Goal: Information Seeking & Learning: Learn about a topic

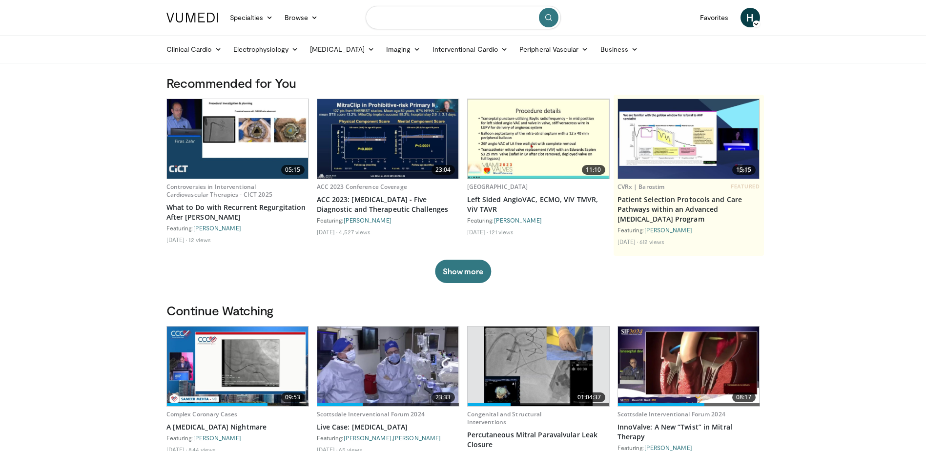
click at [393, 21] on input "Search topics, interventions" at bounding box center [462, 17] width 195 height 23
type input "**********"
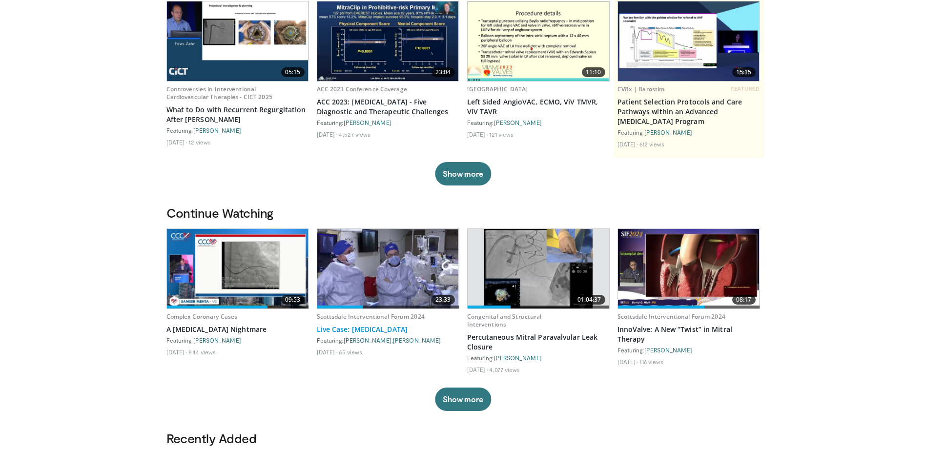
scroll to position [49, 0]
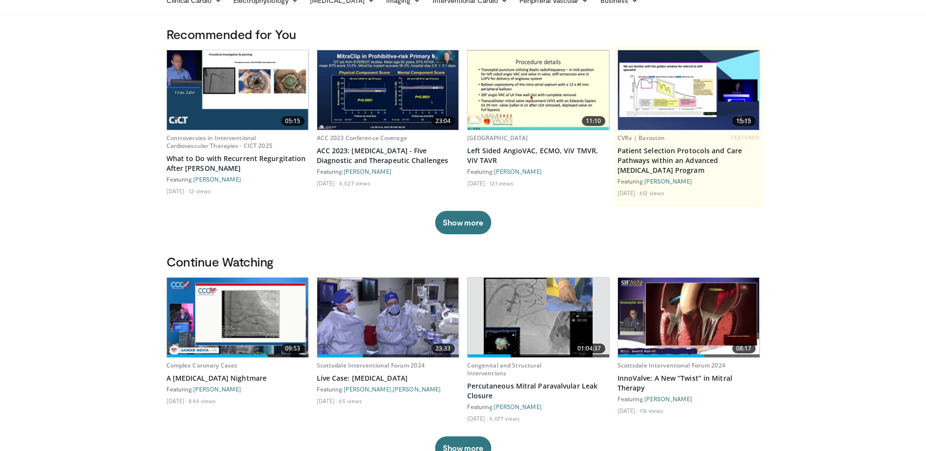
click at [232, 107] on img at bounding box center [238, 90] width 142 height 80
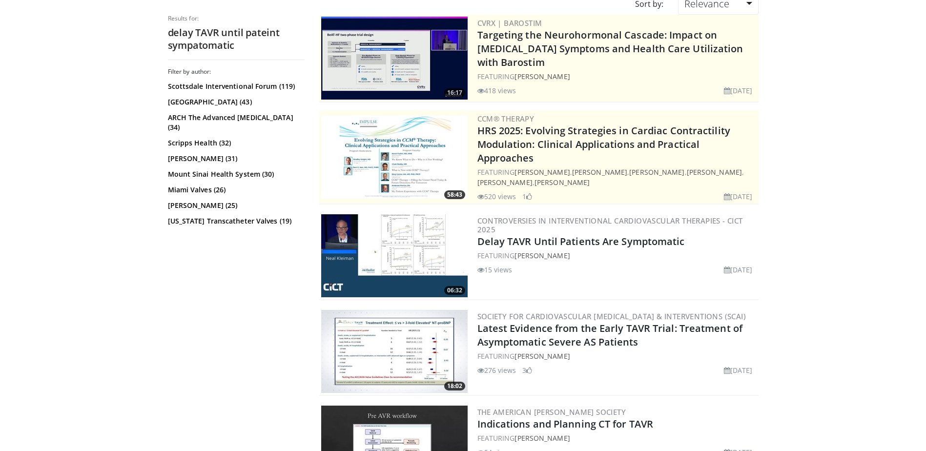
scroll to position [98, 0]
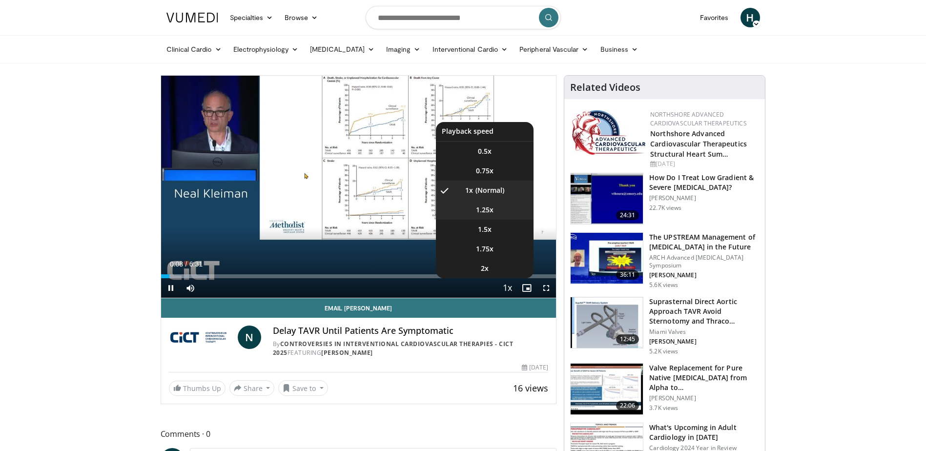
click at [497, 205] on li "1.25x" at bounding box center [485, 210] width 98 height 20
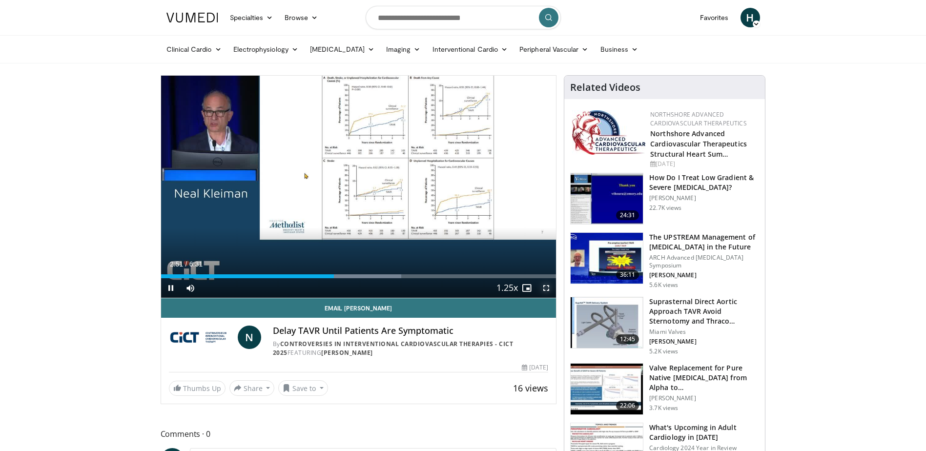
click at [548, 291] on span "Video Player" at bounding box center [546, 288] width 20 height 20
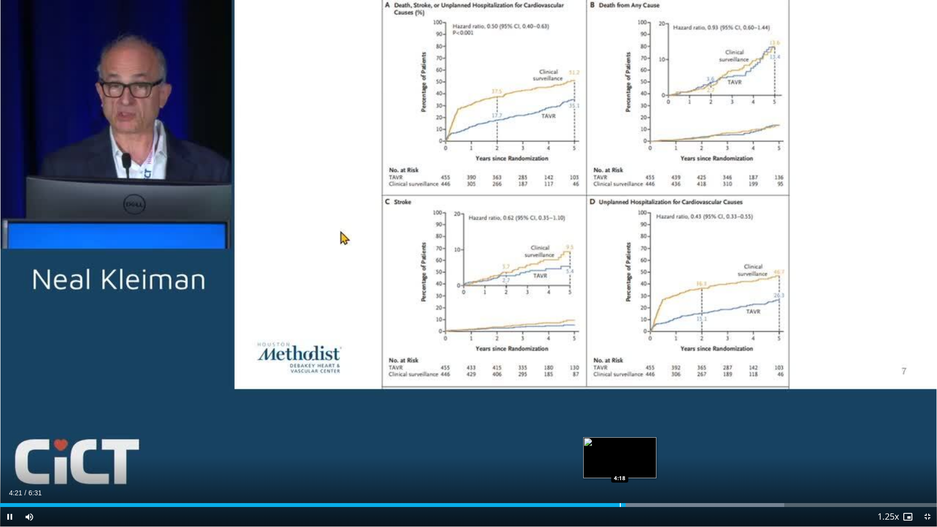
click at [620, 450] on div "Progress Bar" at bounding box center [620, 505] width 1 height 4
click at [615, 450] on div "Progress Bar" at bounding box center [615, 505] width 1 height 4
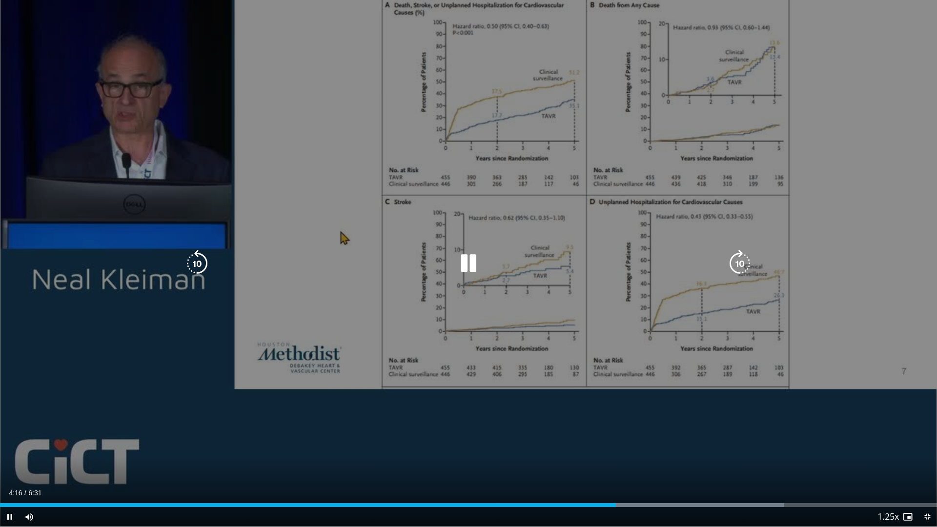
click at [606, 450] on div "10 seconds Tap to unmute" at bounding box center [468, 263] width 937 height 527
click at [343, 310] on div "10 seconds Tap to unmute" at bounding box center [468, 263] width 937 height 526
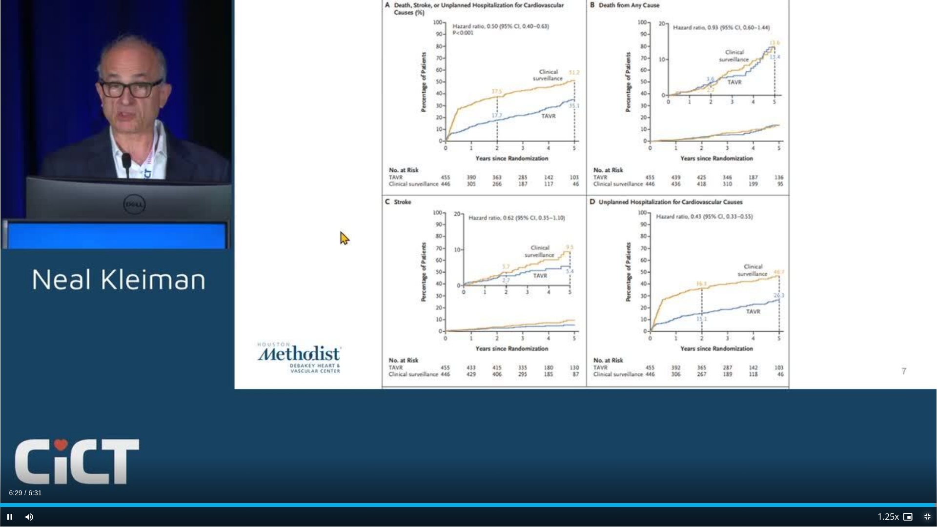
click at [925, 450] on span "Video Player" at bounding box center [927, 517] width 20 height 20
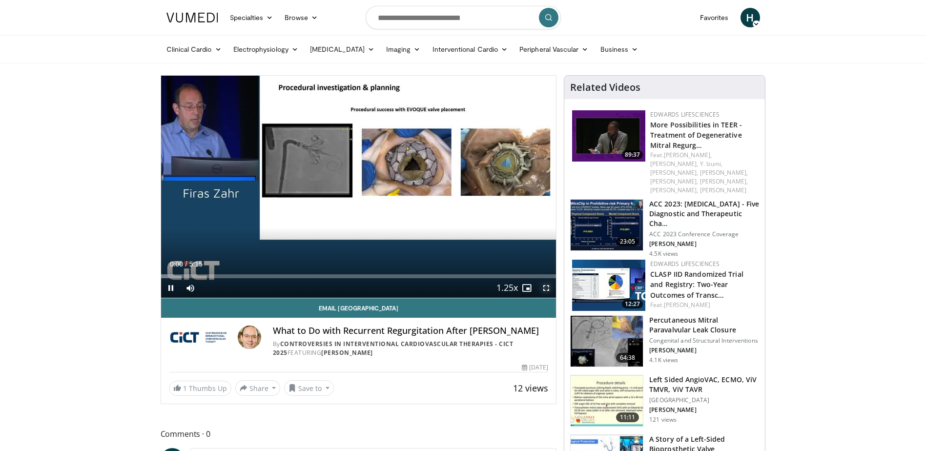
click at [547, 289] on span "Video Player" at bounding box center [546, 288] width 20 height 20
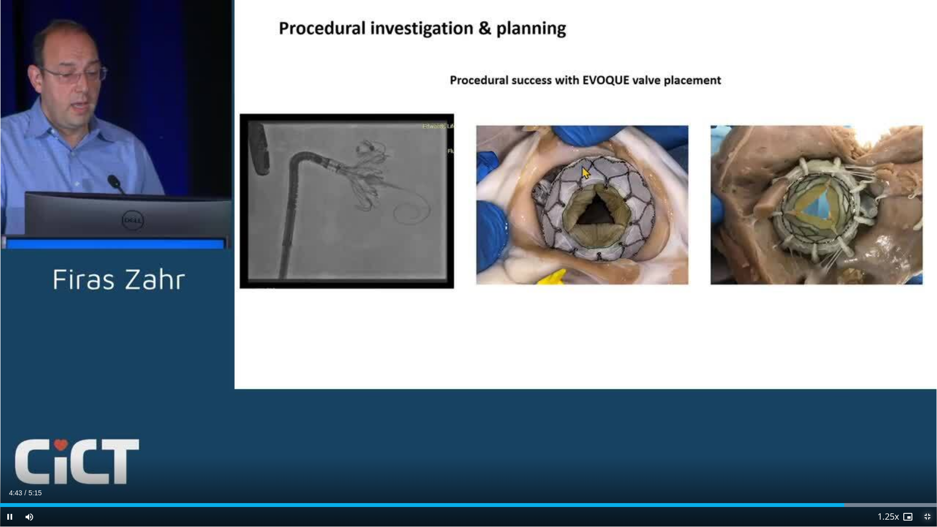
drag, startPoint x: 928, startPoint y: 516, endPoint x: 672, endPoint y: 386, distance: 287.4
click at [928, 450] on span "Video Player" at bounding box center [927, 517] width 20 height 20
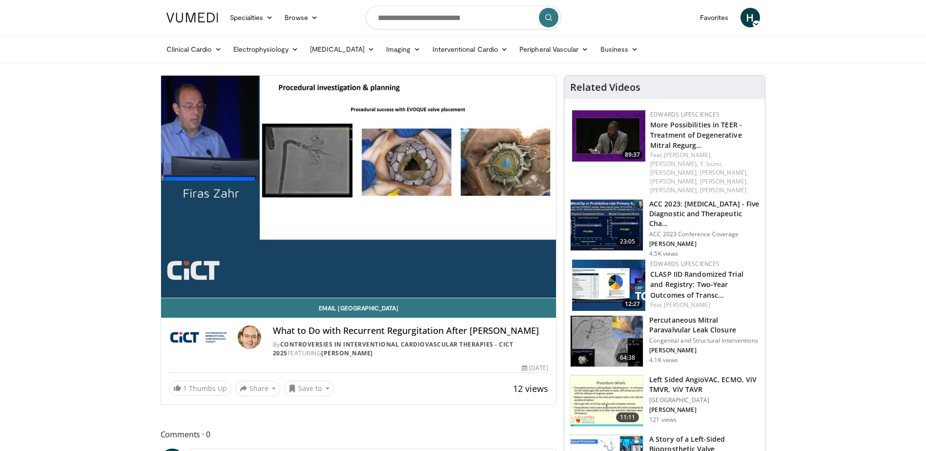
drag, startPoint x: 97, startPoint y: 1, endPoint x: 102, endPoint y: 166, distance: 165.5
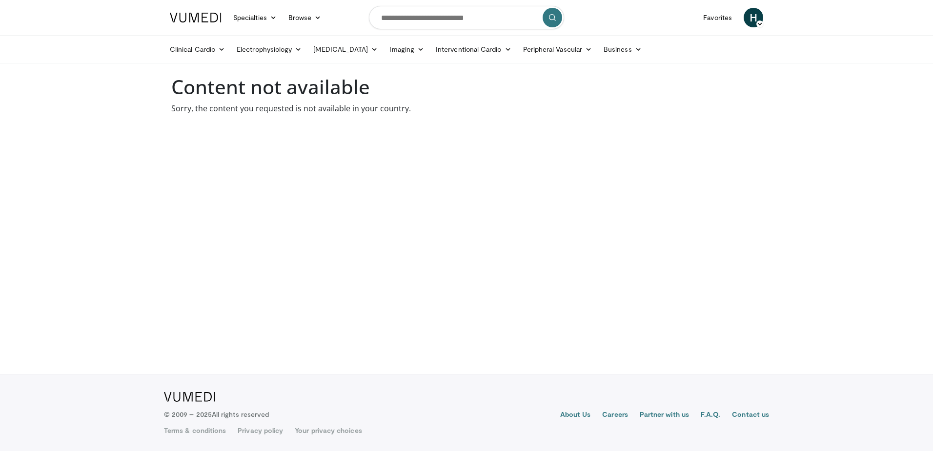
click at [183, 22] on link at bounding box center [195, 17] width 63 height 27
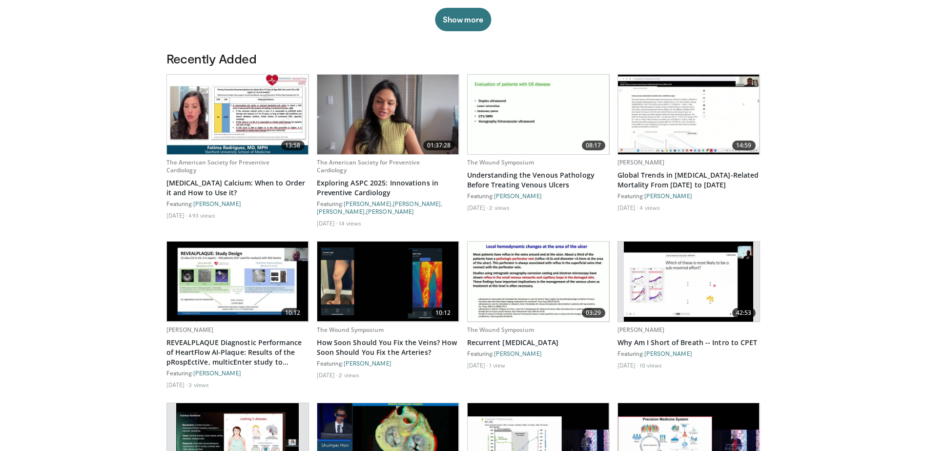
scroll to position [488, 0]
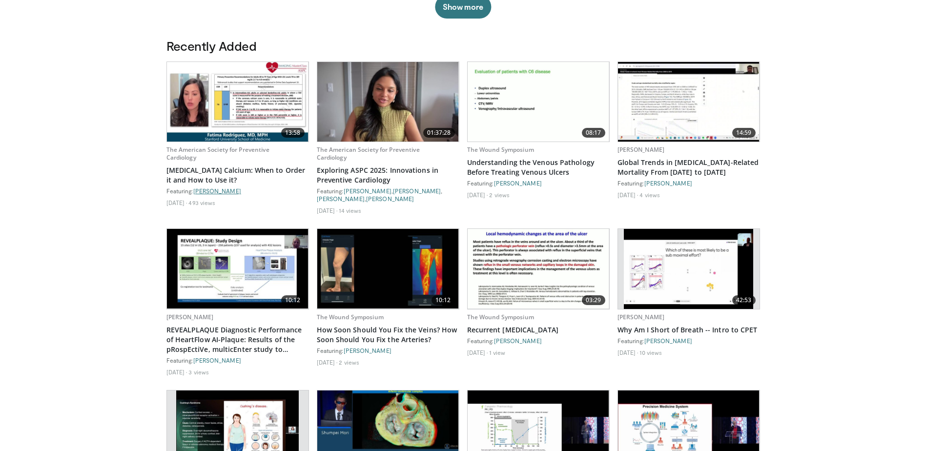
click at [236, 189] on link "[PERSON_NAME]" at bounding box center [217, 190] width 48 height 7
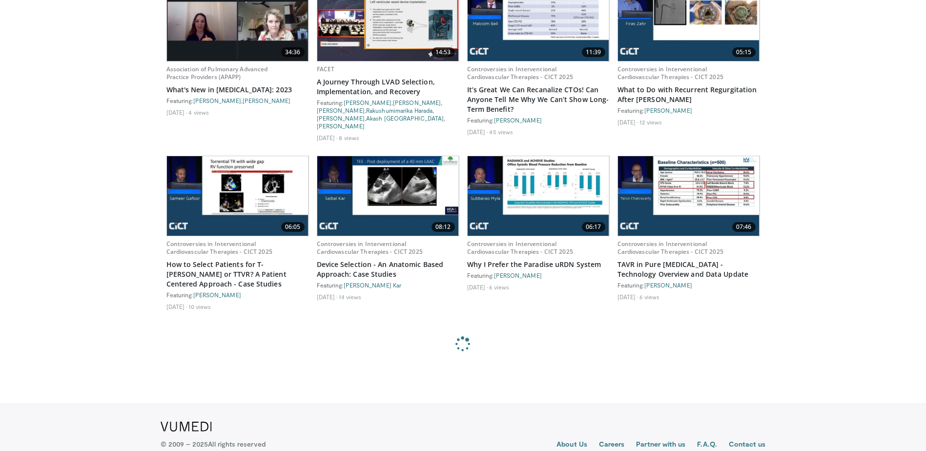
scroll to position [1220, 0]
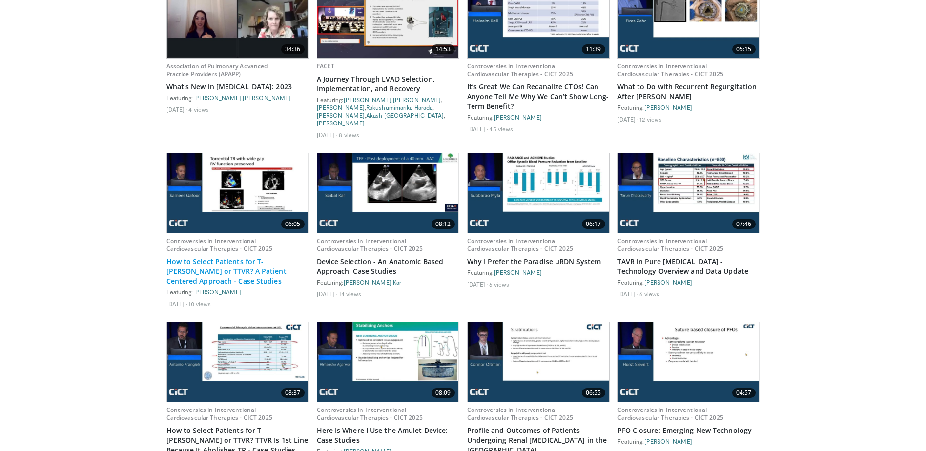
click at [217, 257] on link "How to Select Patients for T-TEER or TTVR? A Patient Centered Approach - Case S…" at bounding box center [237, 271] width 142 height 29
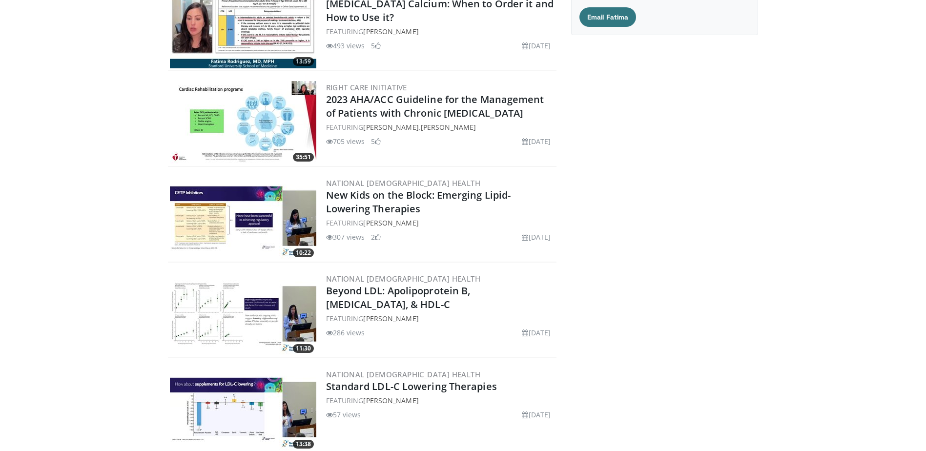
scroll to position [195, 0]
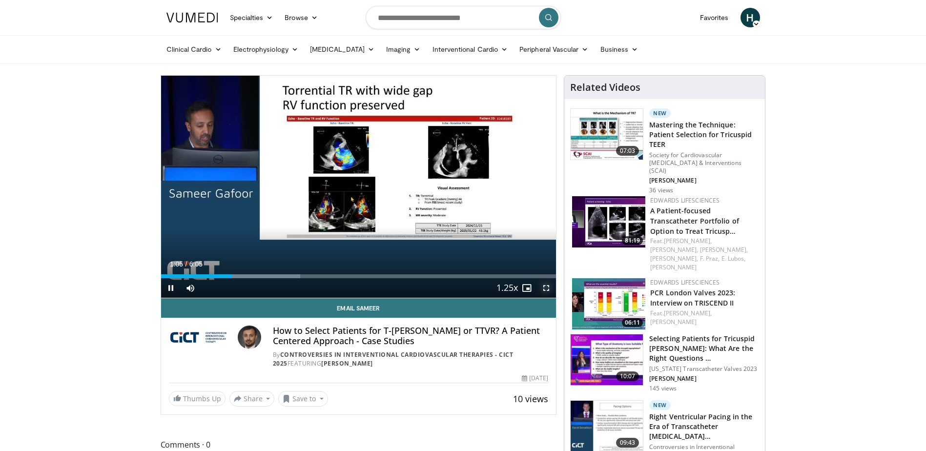
click at [540, 288] on span "Video Player" at bounding box center [546, 288] width 20 height 20
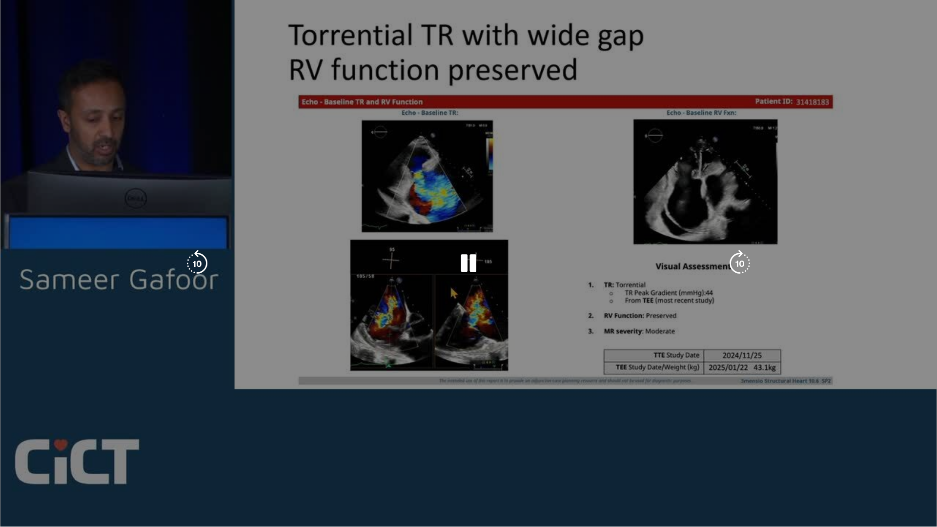
click at [358, 208] on div "10 seconds Tap to unmute" at bounding box center [468, 263] width 937 height 527
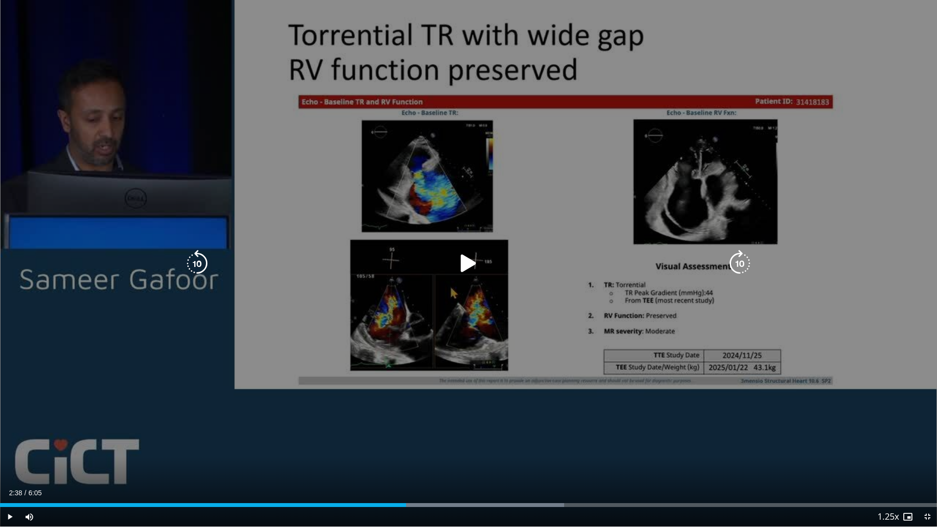
click at [280, 218] on div "10 seconds Tap to unmute" at bounding box center [468, 263] width 937 height 527
click at [266, 242] on div "10 seconds Tap to unmute" at bounding box center [468, 263] width 937 height 527
drag, startPoint x: 936, startPoint y: 0, endPoint x: 920, endPoint y: 11, distance: 19.4
click at [925, 0] on div "10 seconds Tap to unmute" at bounding box center [468, 263] width 937 height 527
drag, startPoint x: 275, startPoint y: 292, endPoint x: 268, endPoint y: 292, distance: 7.3
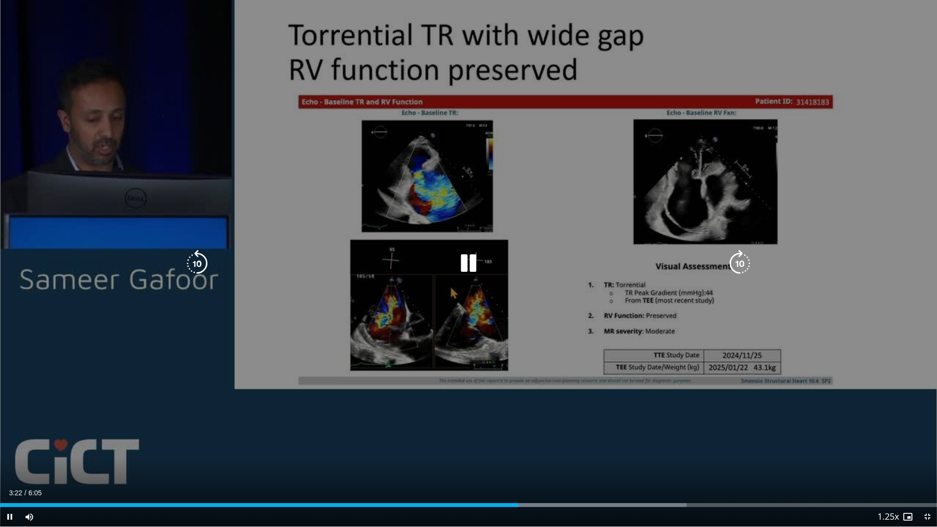
click at [275, 292] on div "10 seconds Tap to unmute" at bounding box center [468, 263] width 937 height 527
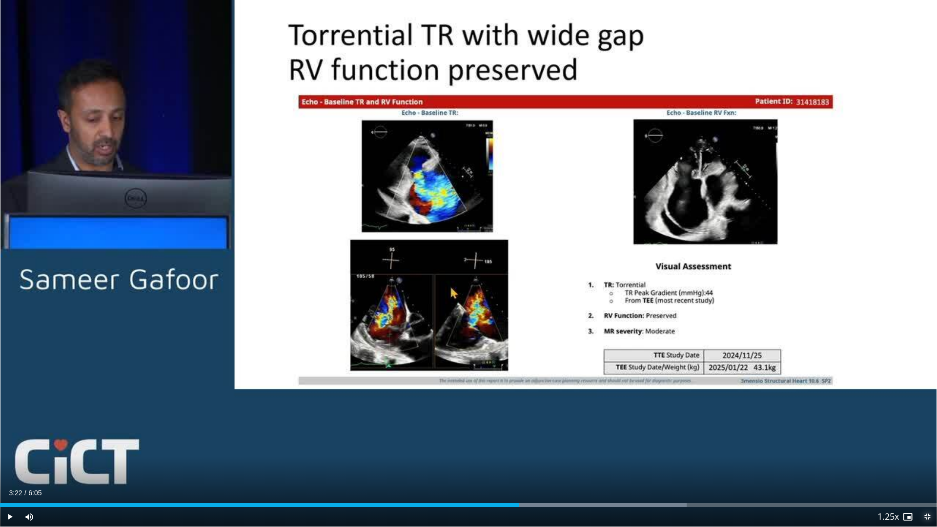
click at [925, 450] on span "Video Player" at bounding box center [927, 517] width 20 height 20
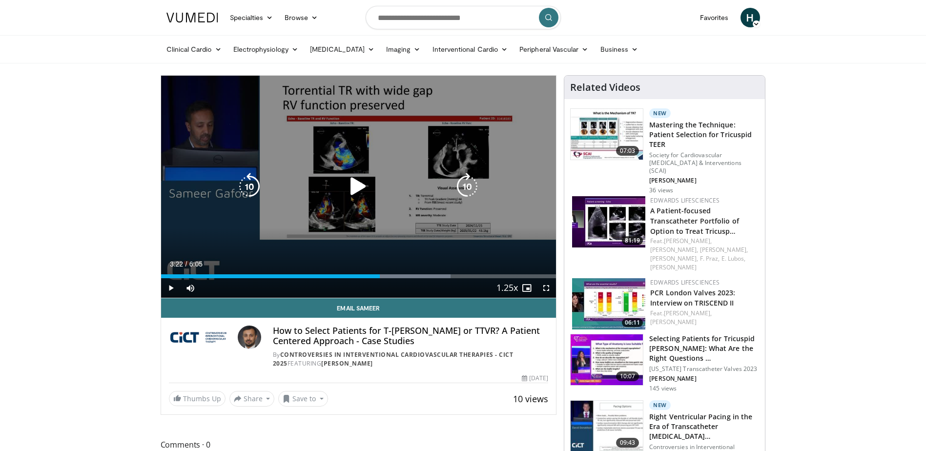
click at [374, 127] on div "10 seconds Tap to unmute" at bounding box center [358, 187] width 395 height 222
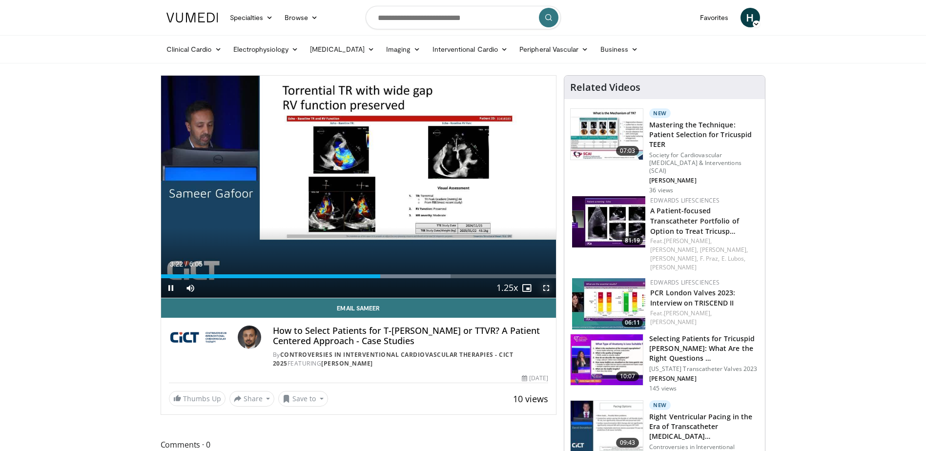
click at [546, 290] on span "Video Player" at bounding box center [546, 288] width 20 height 20
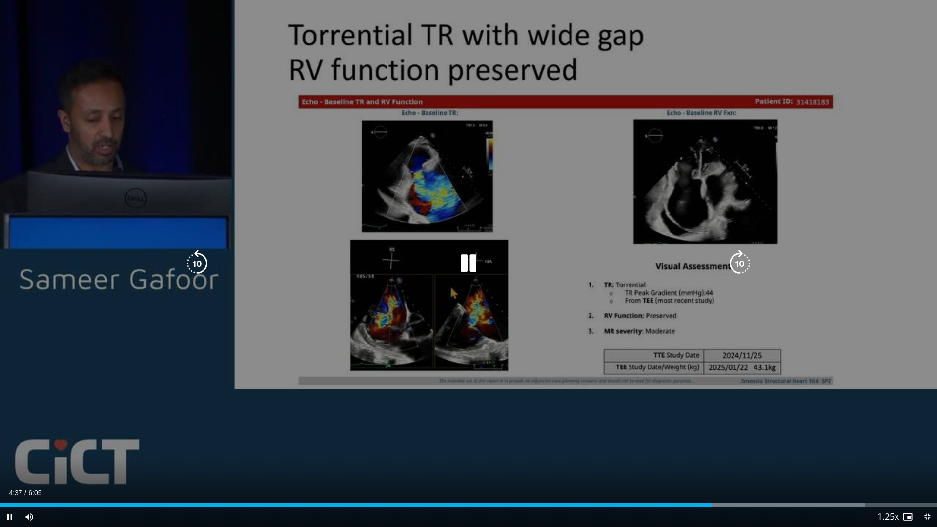
click at [476, 266] on icon "Video Player" at bounding box center [468, 263] width 27 height 27
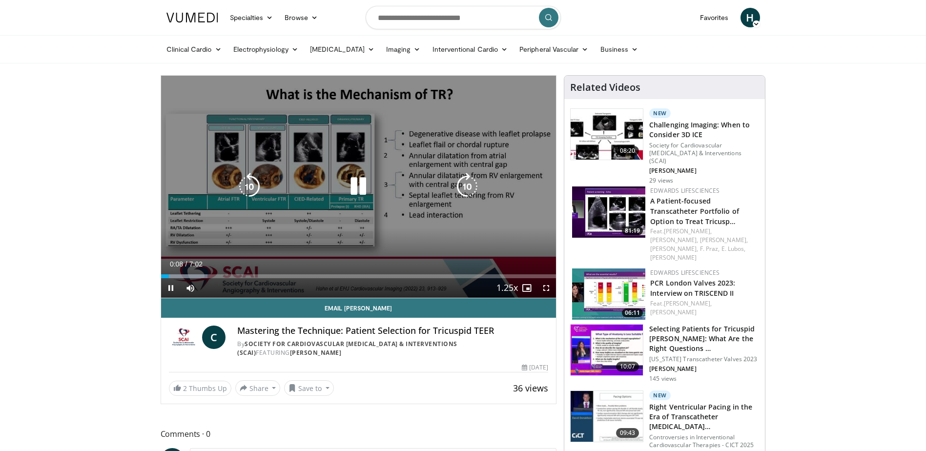
click at [472, 185] on icon "Video Player" at bounding box center [466, 186] width 27 height 27
click at [466, 181] on icon "Video Player" at bounding box center [466, 186] width 27 height 27
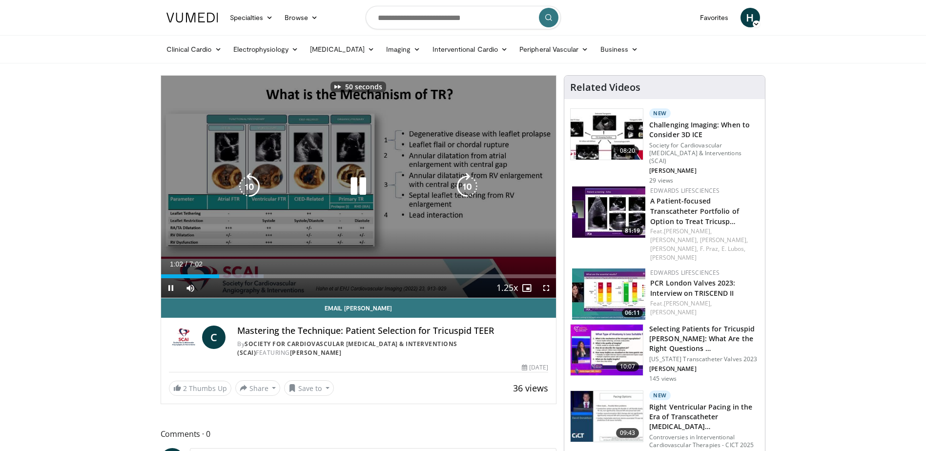
click at [466, 181] on icon "Video Player" at bounding box center [466, 186] width 27 height 27
drag, startPoint x: 546, startPoint y: 287, endPoint x: 580, endPoint y: 342, distance: 64.5
click at [546, 287] on span "Video Player" at bounding box center [546, 288] width 20 height 20
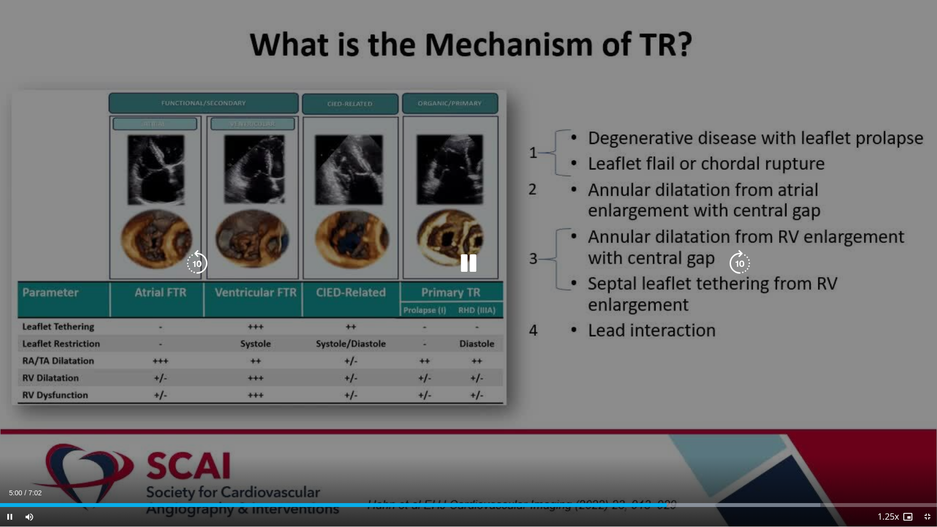
click at [486, 284] on div "10 seconds Tap to unmute" at bounding box center [468, 263] width 937 height 527
click at [461, 244] on div "10 seconds Tap to unmute" at bounding box center [468, 263] width 937 height 527
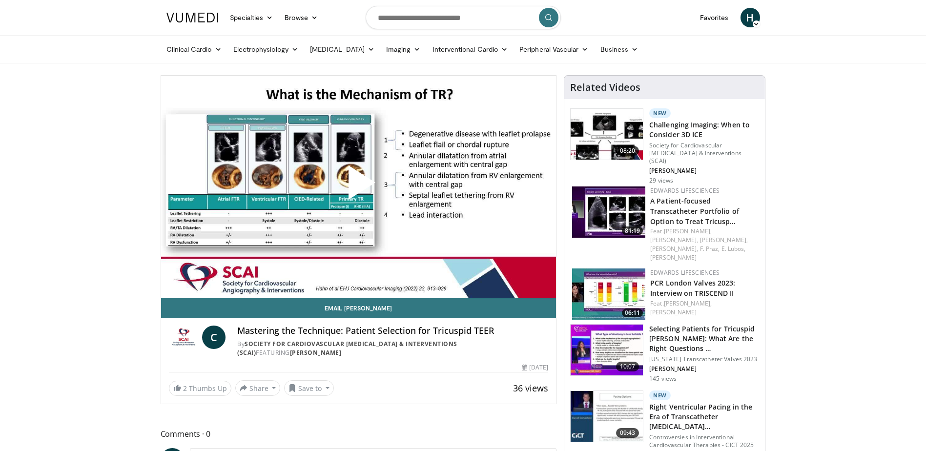
click at [358, 186] on span "Video Player" at bounding box center [358, 186] width 0 height 0
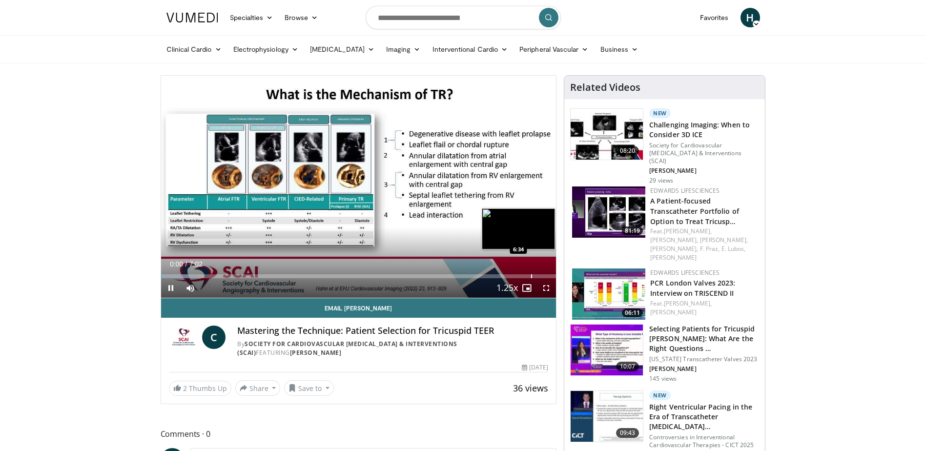
click at [540, 273] on div "Loaded : 9.46% 0:00 6:34" at bounding box center [358, 273] width 395 height 9
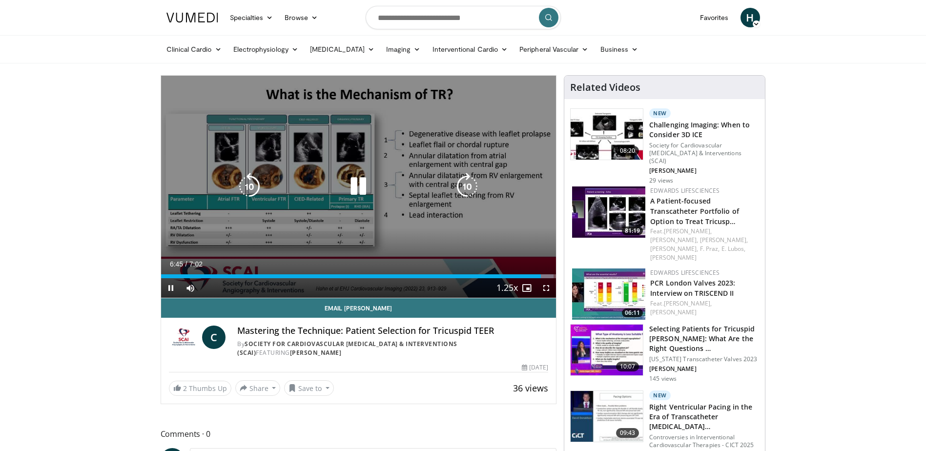
click at [448, 219] on div "10 seconds Tap to unmute" at bounding box center [358, 187] width 395 height 222
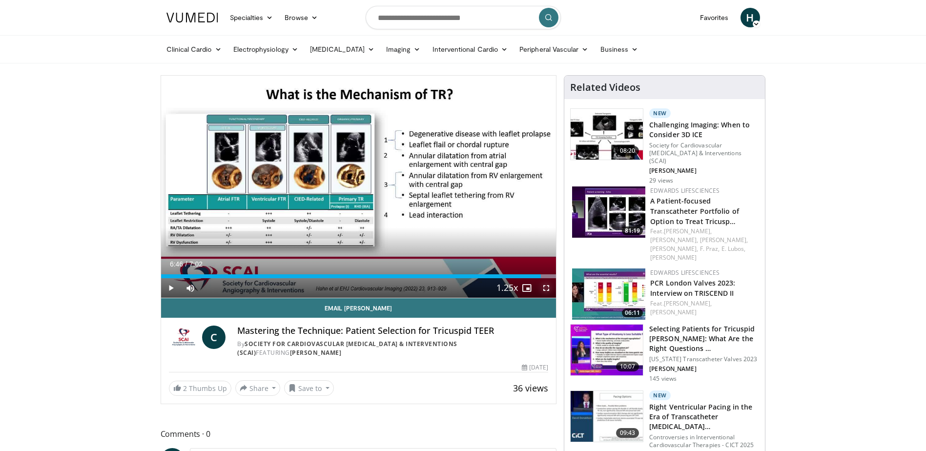
click at [548, 290] on span "Video Player" at bounding box center [546, 288] width 20 height 20
